Goal: Task Accomplishment & Management: Manage account settings

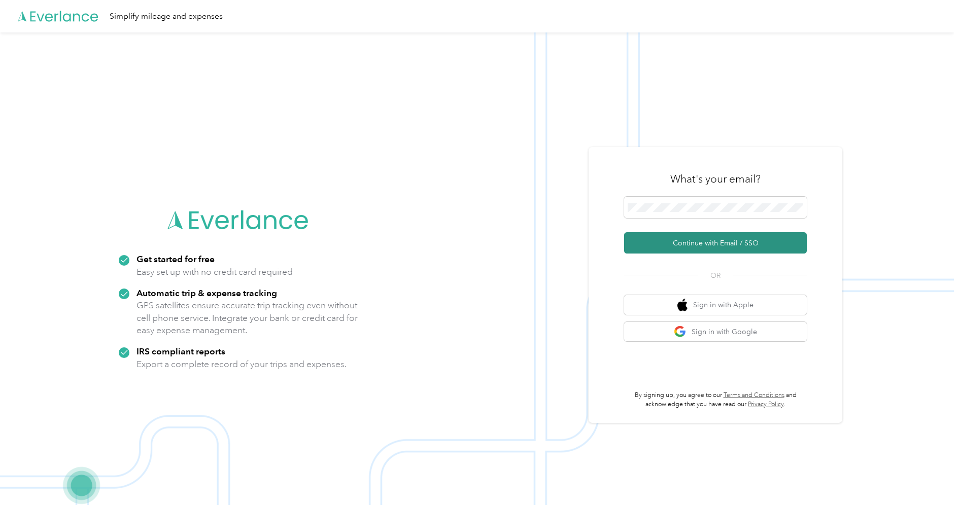
click at [691, 251] on button "Continue with Email / SSO" at bounding box center [715, 242] width 183 height 21
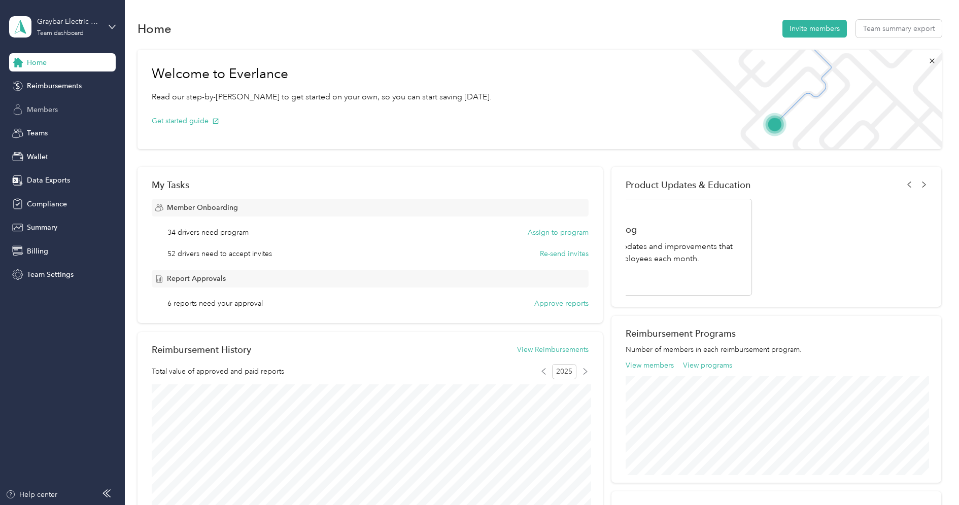
click at [51, 108] on span "Members" at bounding box center [42, 109] width 31 height 11
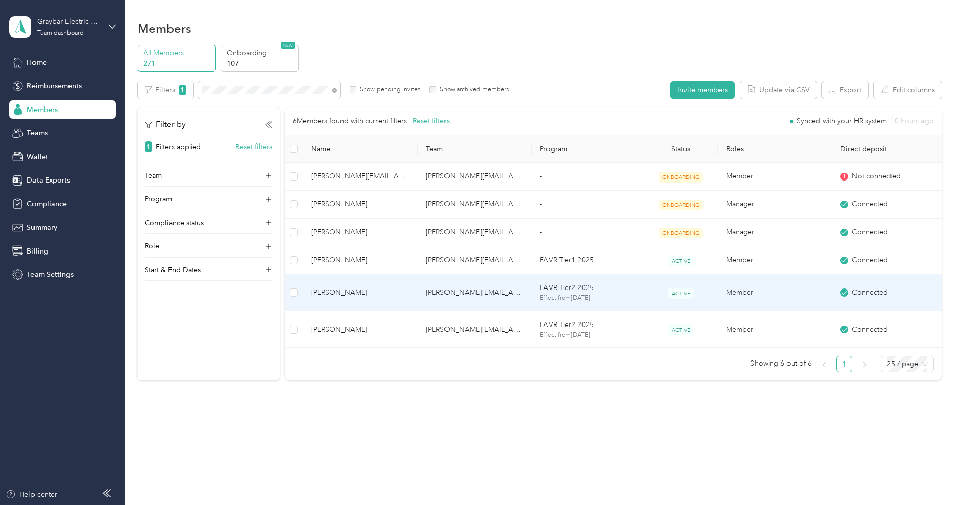
click at [358, 296] on span "[PERSON_NAME]" at bounding box center [360, 292] width 98 height 11
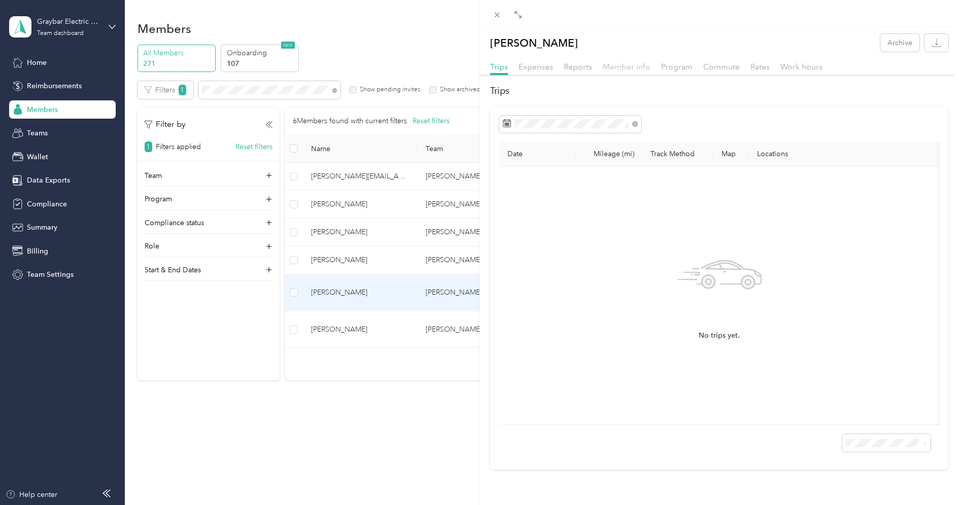
click at [623, 69] on span "Member info" at bounding box center [627, 67] width 48 height 10
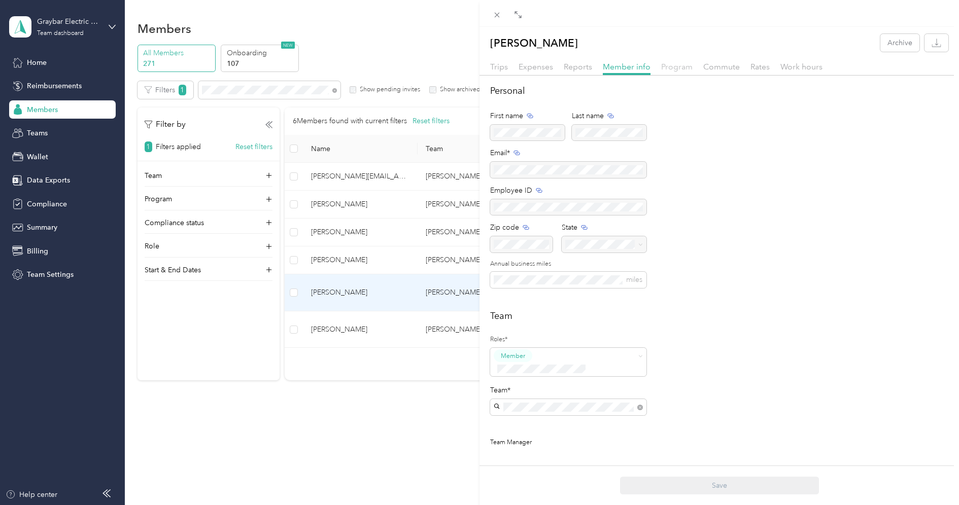
click at [679, 68] on span "Program" at bounding box center [676, 67] width 31 height 10
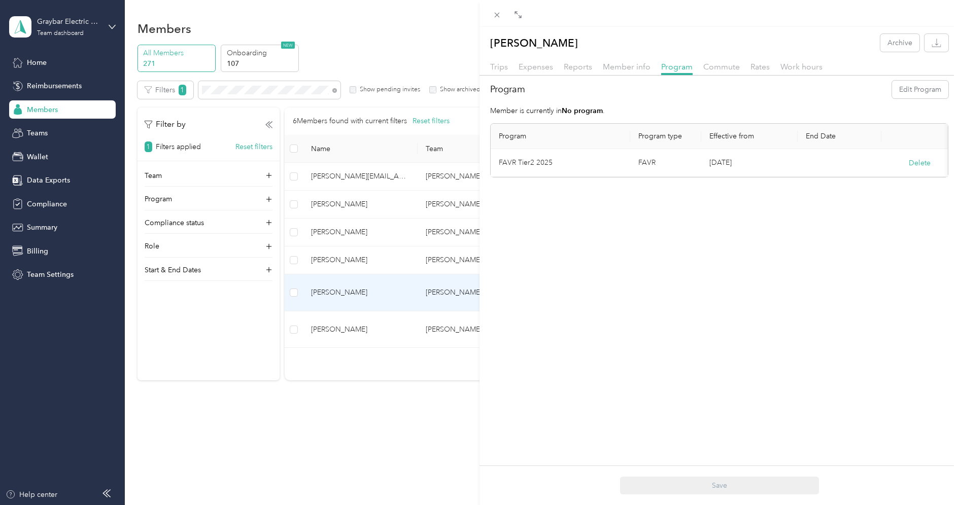
click at [619, 73] on div "Member info" at bounding box center [627, 67] width 48 height 13
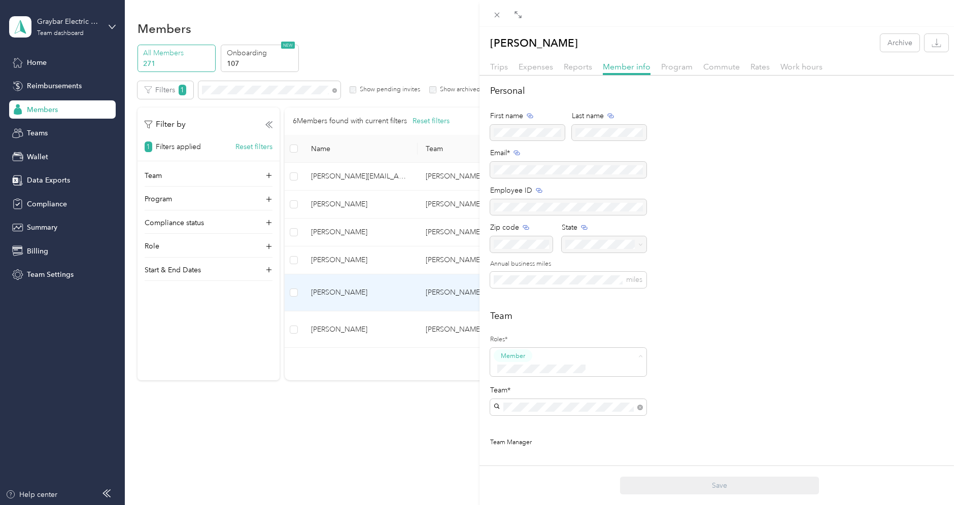
click at [525, 431] on span "Manager" at bounding box center [517, 432] width 26 height 9
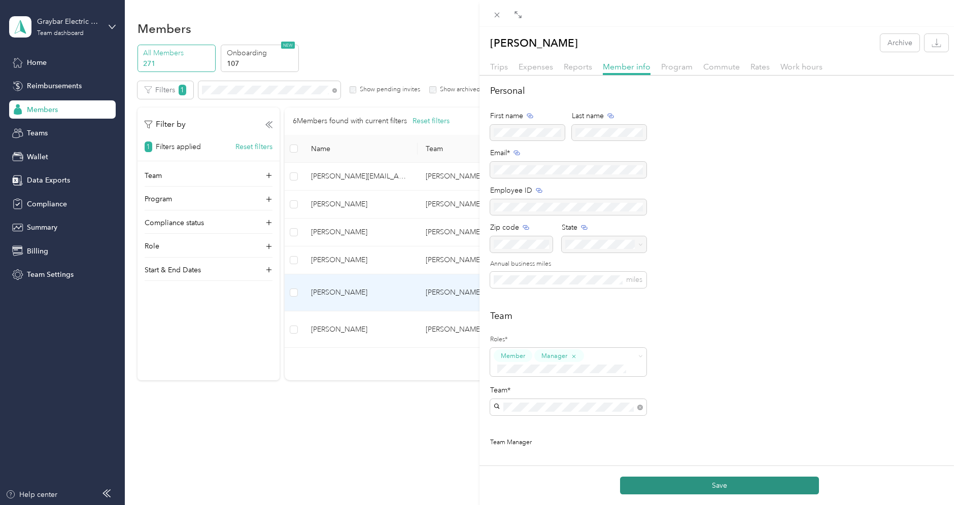
click at [719, 485] on button "Save" at bounding box center [719, 486] width 199 height 18
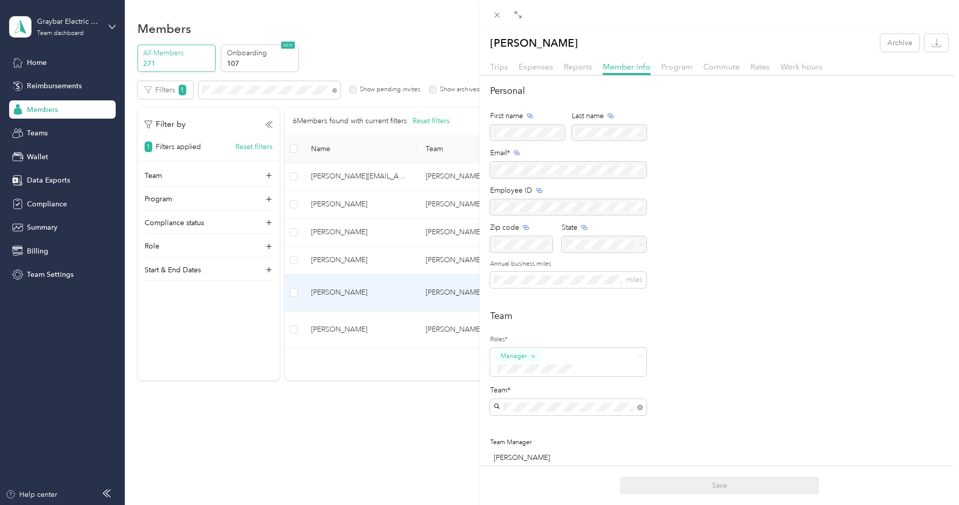
click at [60, 19] on div "[PERSON_NAME] Archive Trips Expenses Reports Member info Program Commute Rates …" at bounding box center [479, 252] width 959 height 505
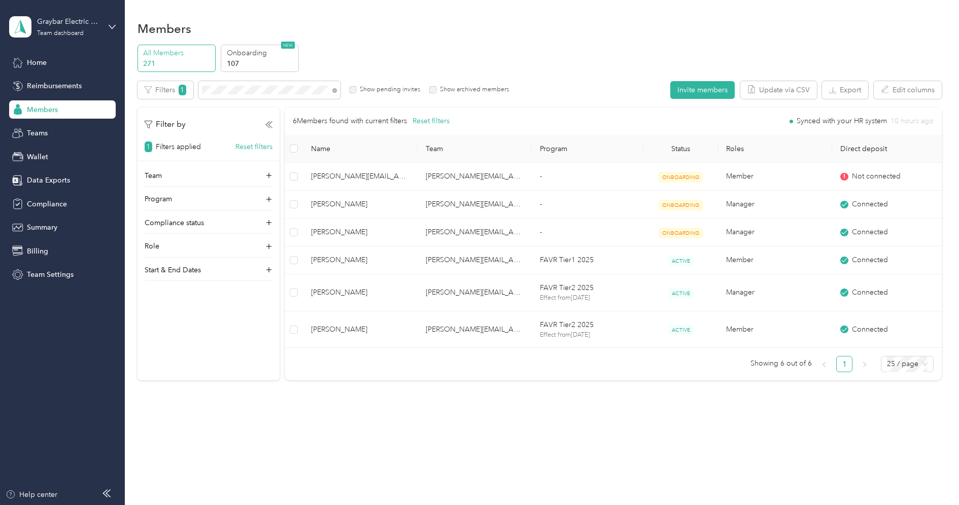
click at [60, 23] on div at bounding box center [479, 252] width 959 height 505
click at [60, 32] on div "Team dashboard" at bounding box center [60, 33] width 47 height 6
click at [56, 129] on div "Log out" at bounding box center [115, 130] width 199 height 18
